Goal: Find specific page/section: Find specific page/section

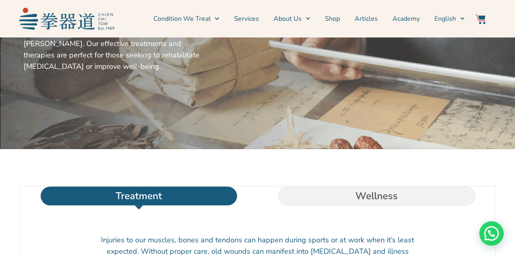
scroll to position [118, 0]
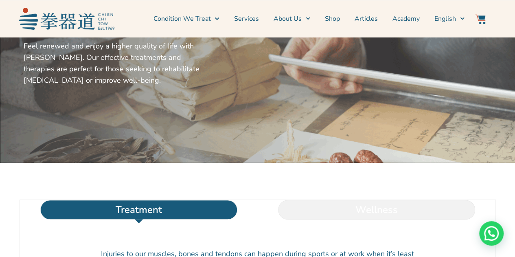
click at [388, 219] on li "Wellness" at bounding box center [377, 210] width 238 height 20
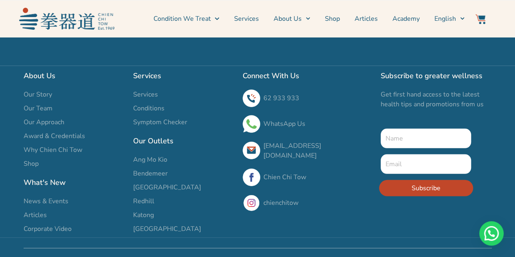
scroll to position [2636, 0]
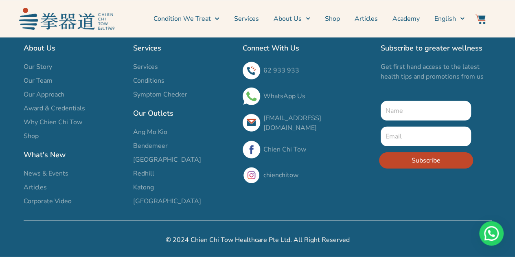
click at [143, 147] on span "Bendemeer" at bounding box center [150, 146] width 35 height 10
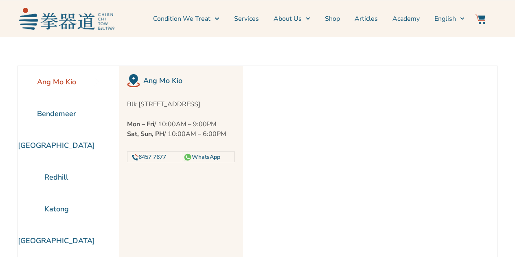
scroll to position [37, 0]
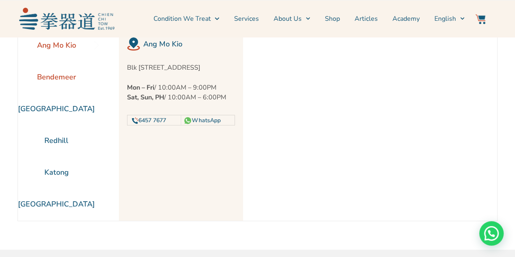
click at [57, 76] on li "Bendemeer" at bounding box center [56, 77] width 77 height 32
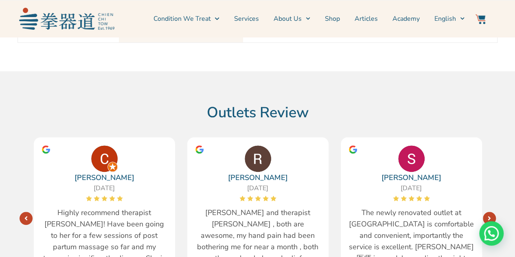
scroll to position [0, 0]
